Goal: Information Seeking & Learning: Learn about a topic

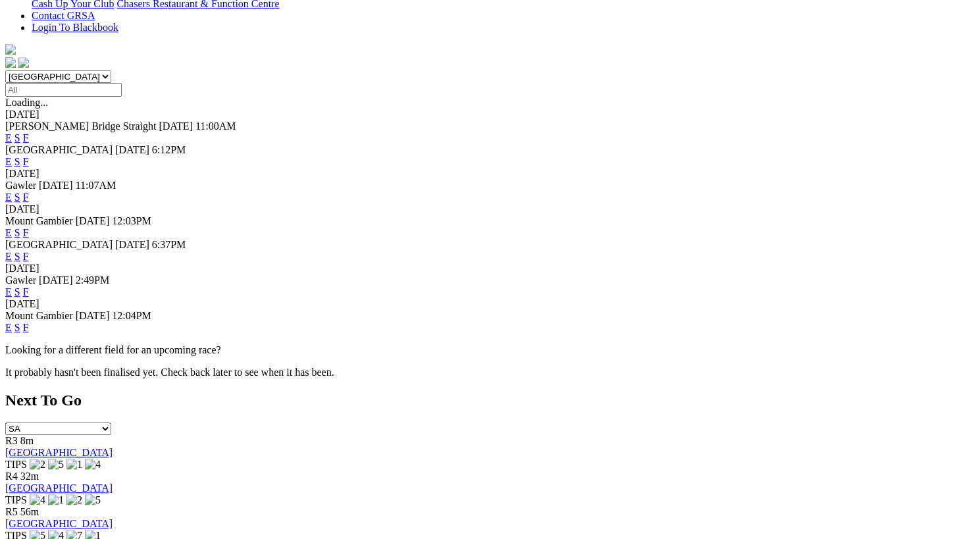
scroll to position [359, 0]
click at [29, 321] on link "F" at bounding box center [26, 326] width 6 height 11
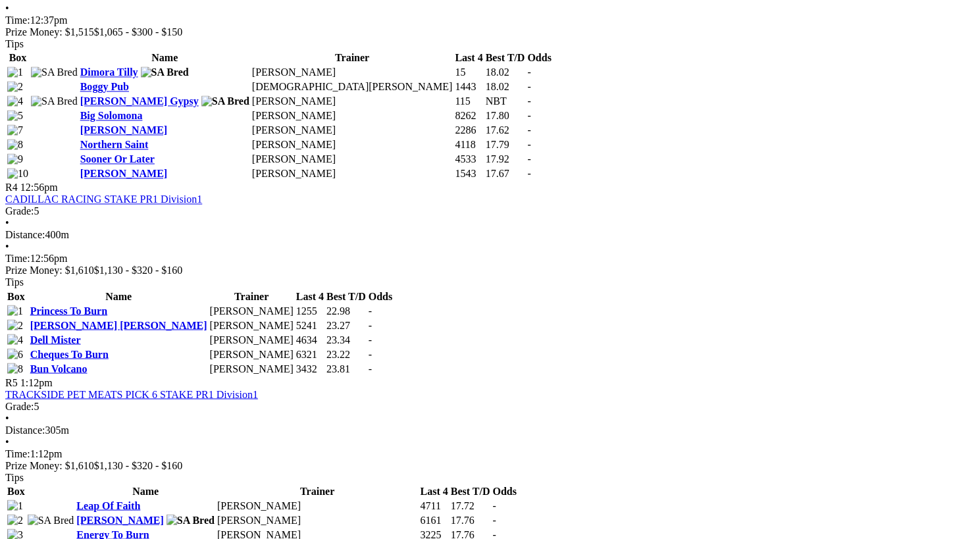
scroll to position [1172, 0]
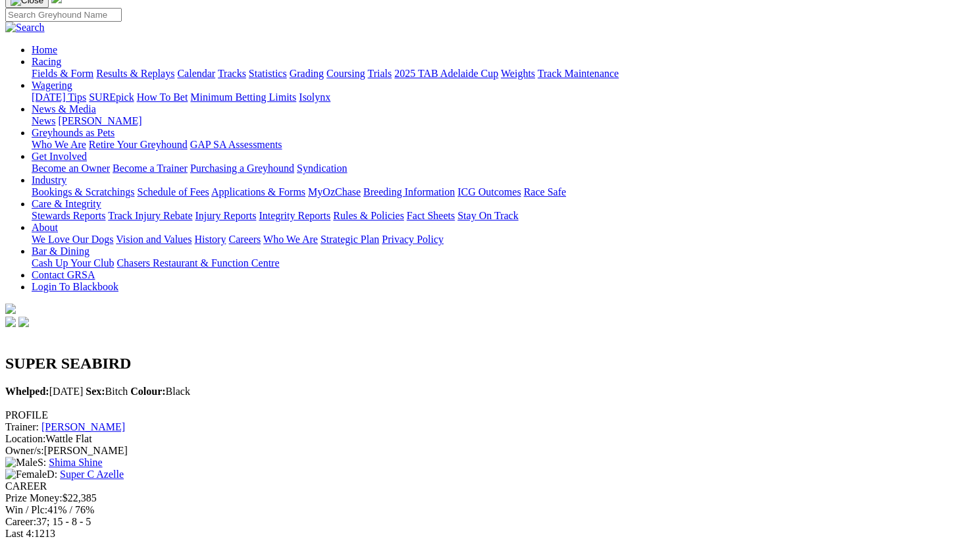
scroll to position [0, 19]
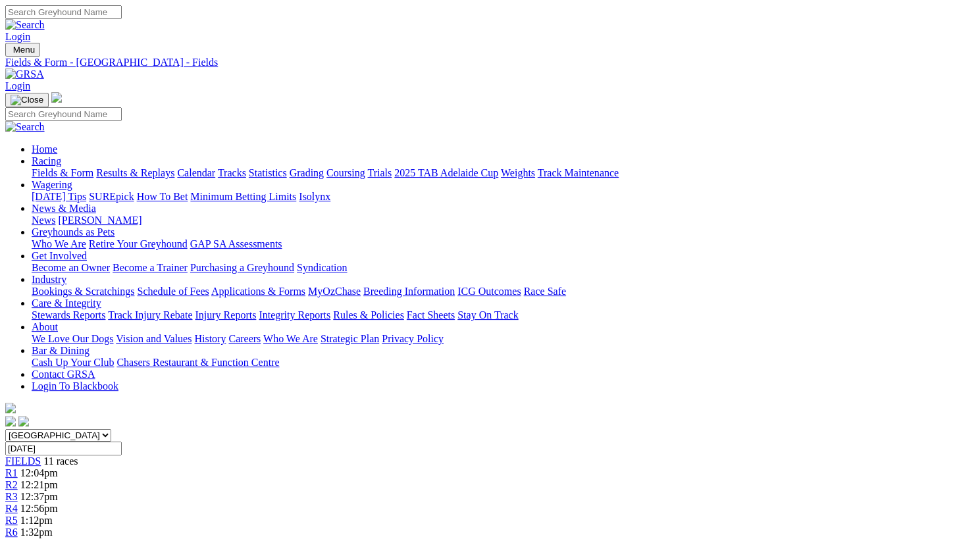
click at [18, 467] on span "R1" at bounding box center [11, 472] width 13 height 11
